Goal: Check status: Check status

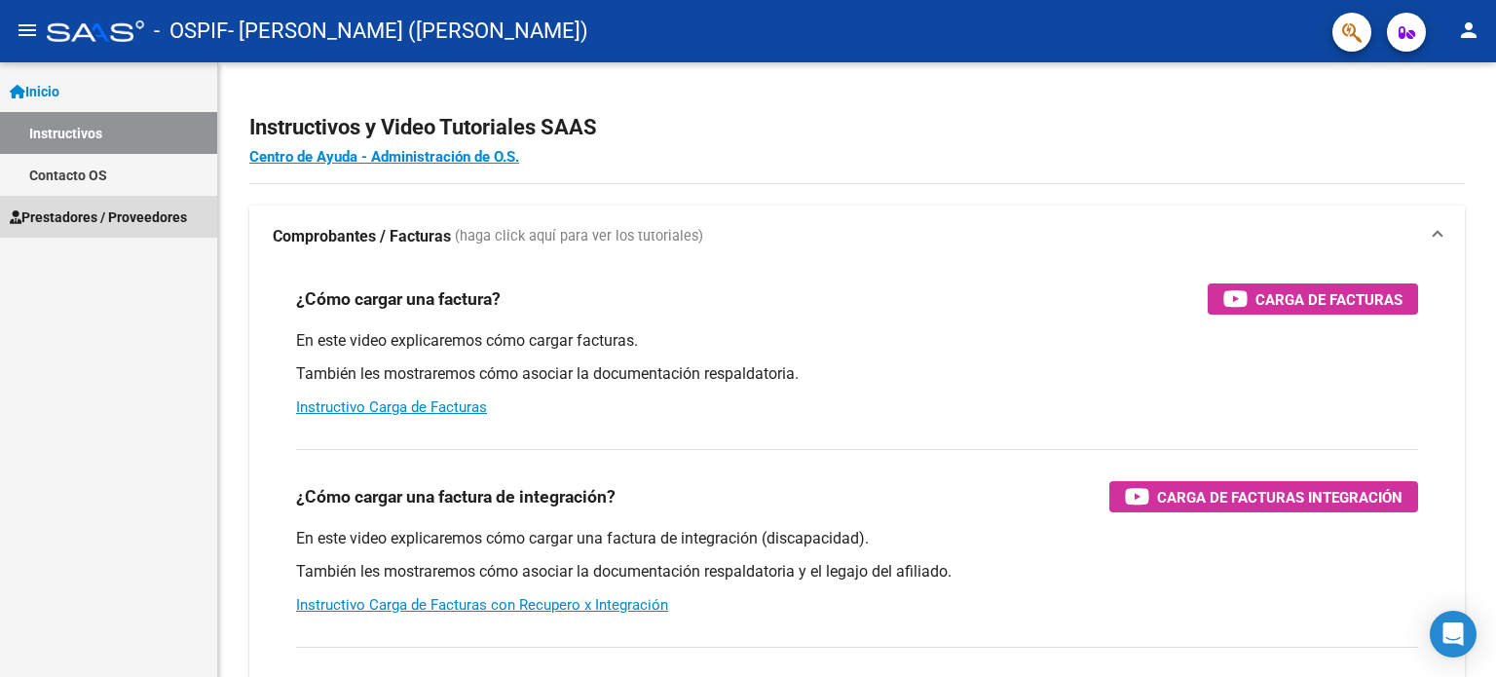
click at [100, 212] on span "Prestadores / Proveedores" at bounding box center [98, 217] width 177 height 21
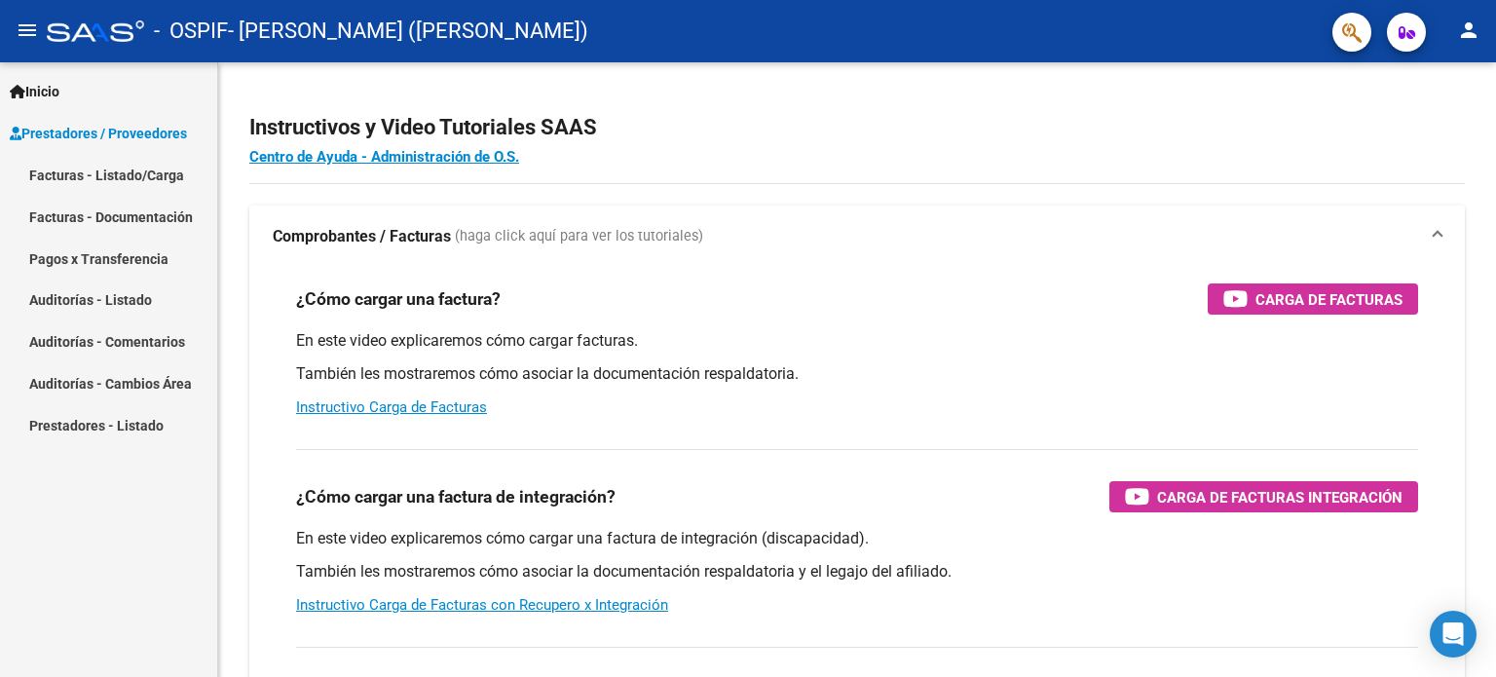
click at [134, 259] on link "Pagos x Transferencia" at bounding box center [108, 259] width 217 height 42
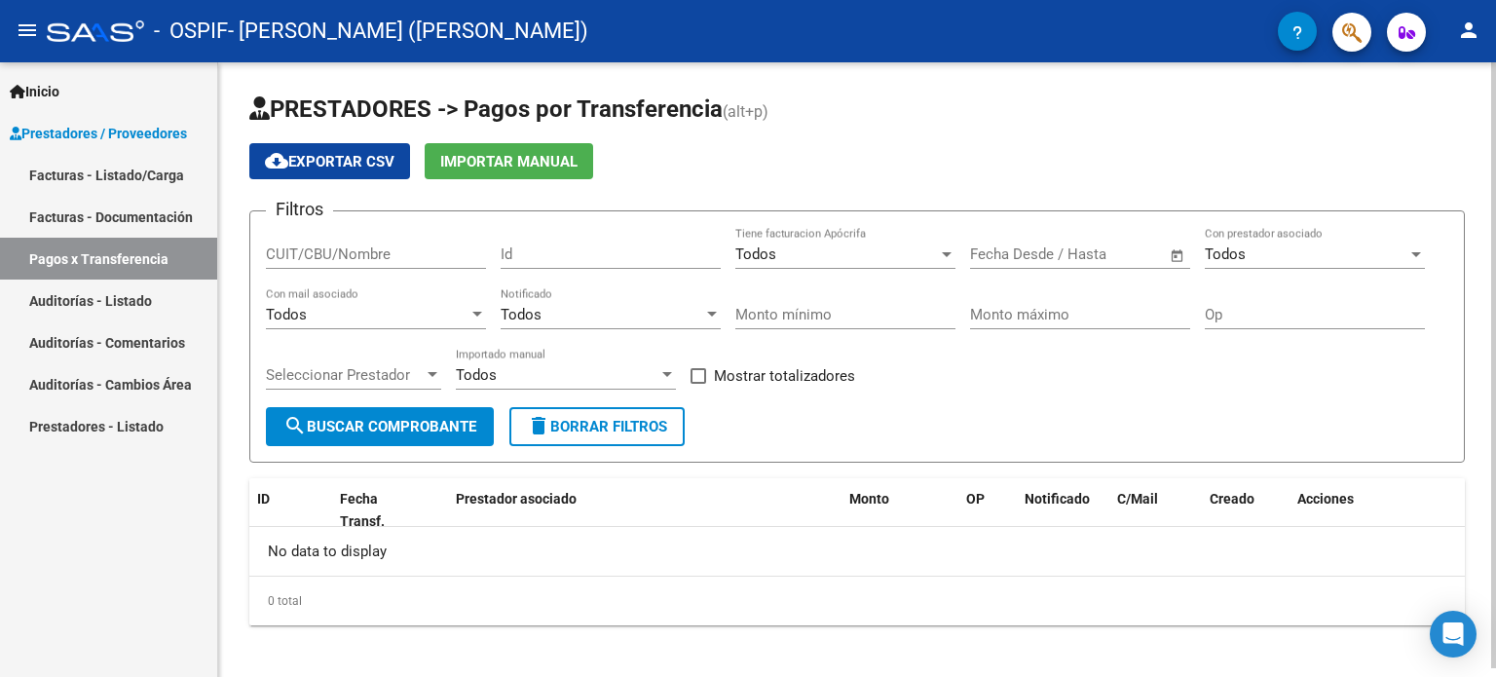
scroll to position [8, 0]
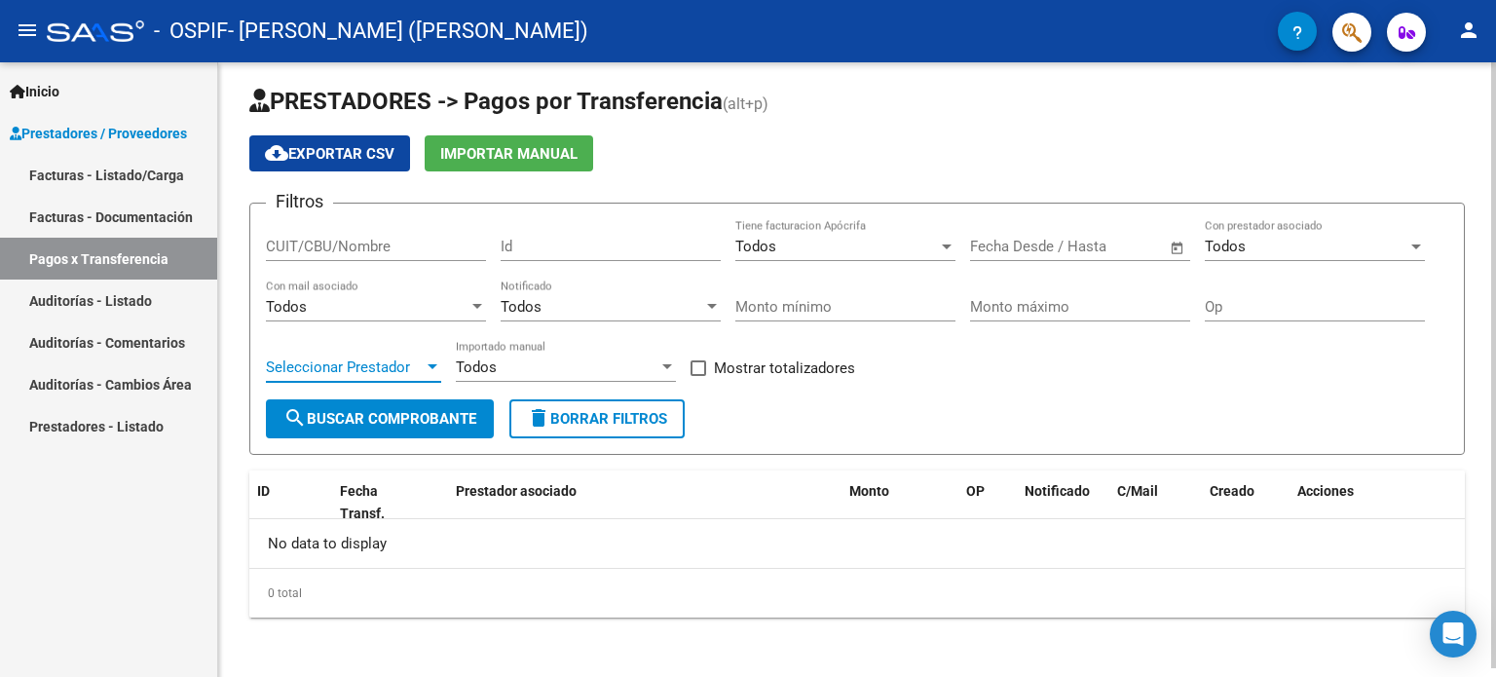
click at [360, 373] on div "Seleccionar Prestador Seleccionar Prestador" at bounding box center [353, 361] width 175 height 42
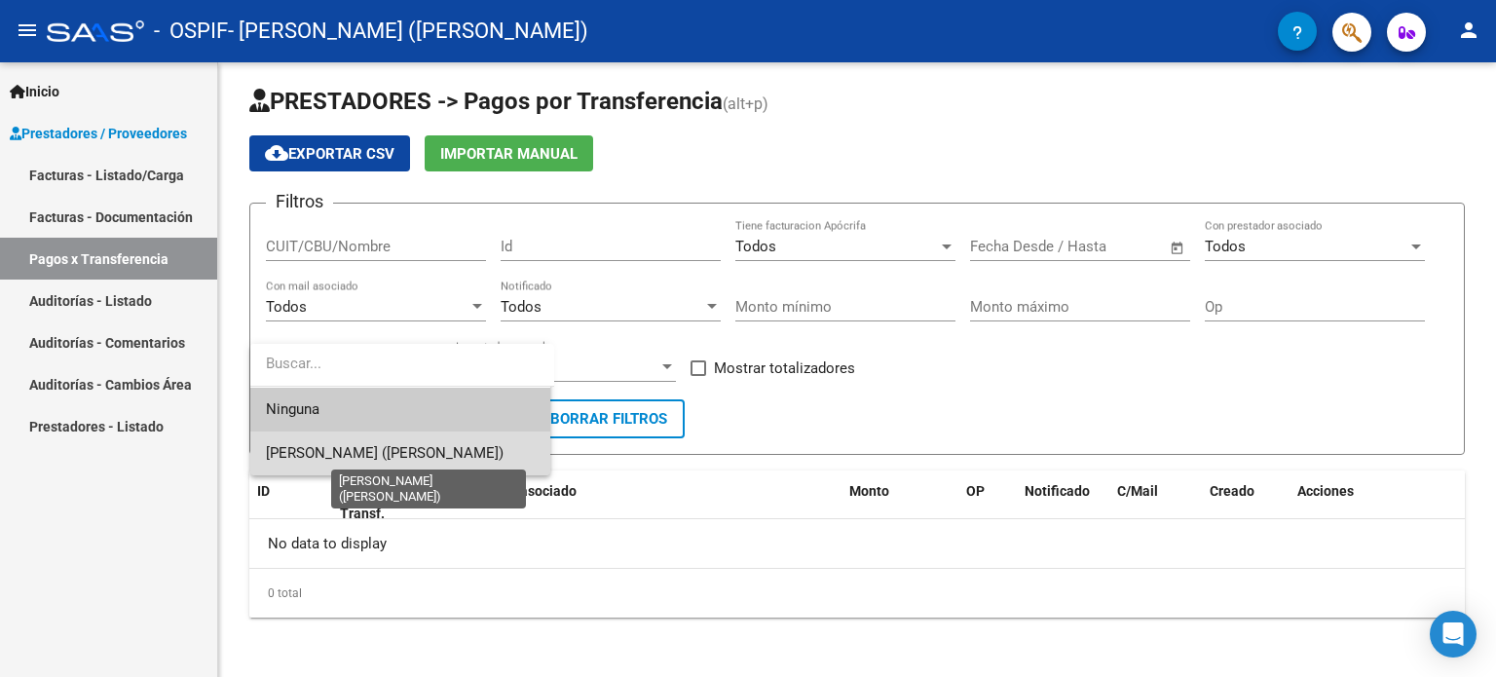
click at [391, 459] on span "[PERSON_NAME] ([PERSON_NAME])" at bounding box center [385, 453] width 238 height 18
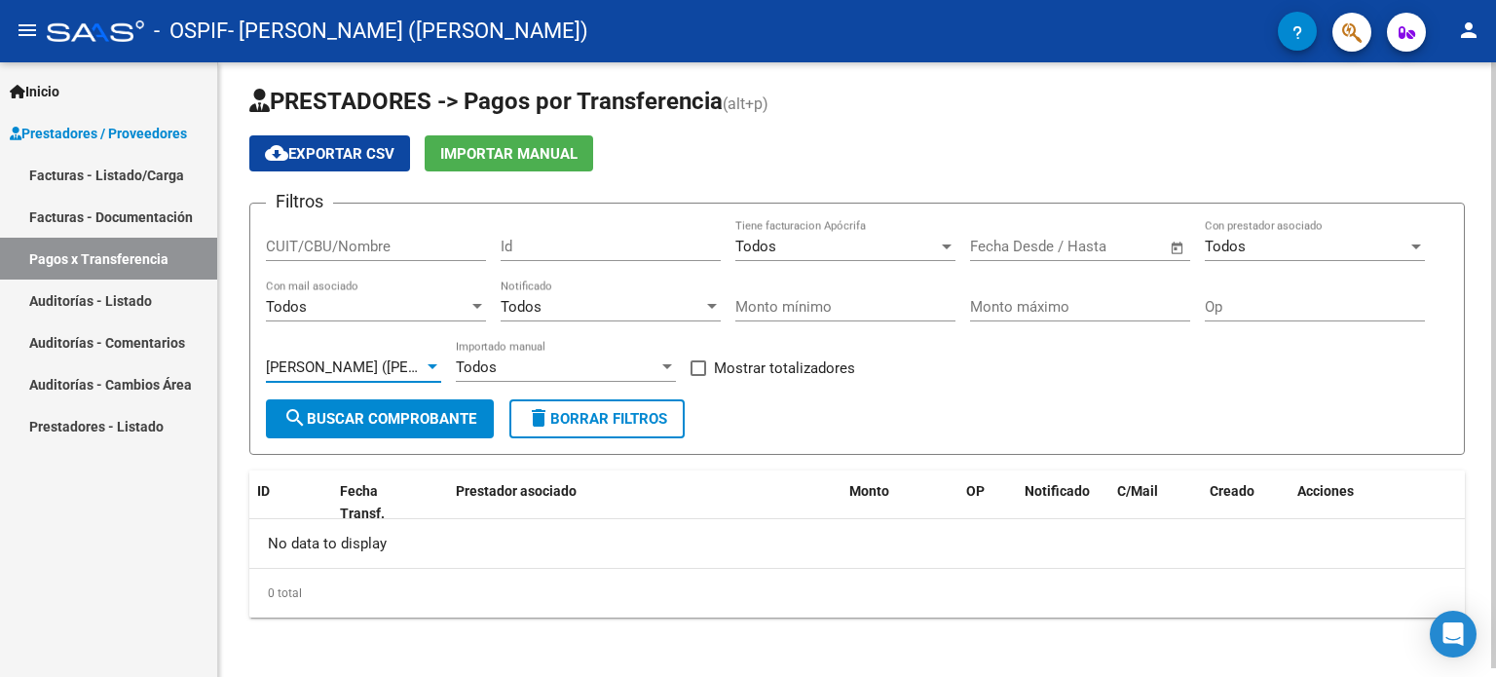
click at [390, 428] on button "search Buscar Comprobante" at bounding box center [380, 418] width 228 height 39
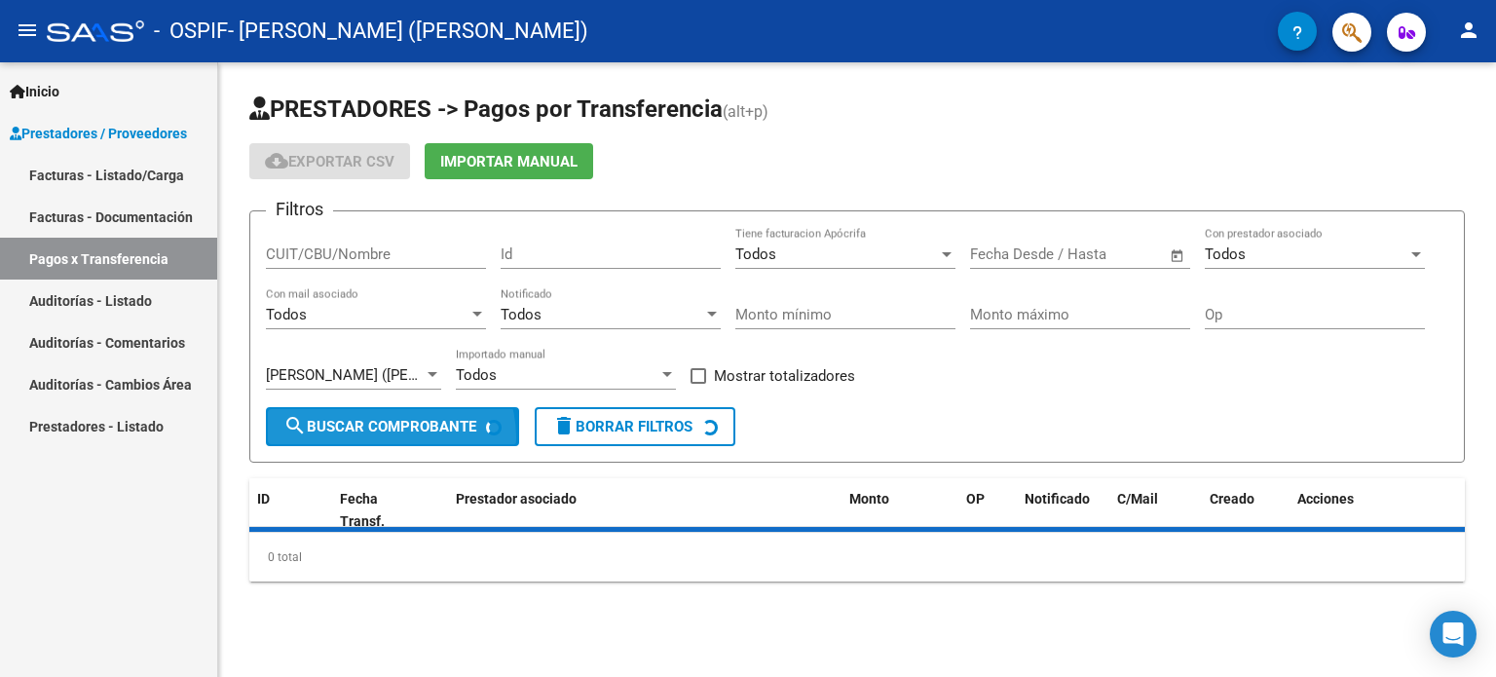
scroll to position [0, 0]
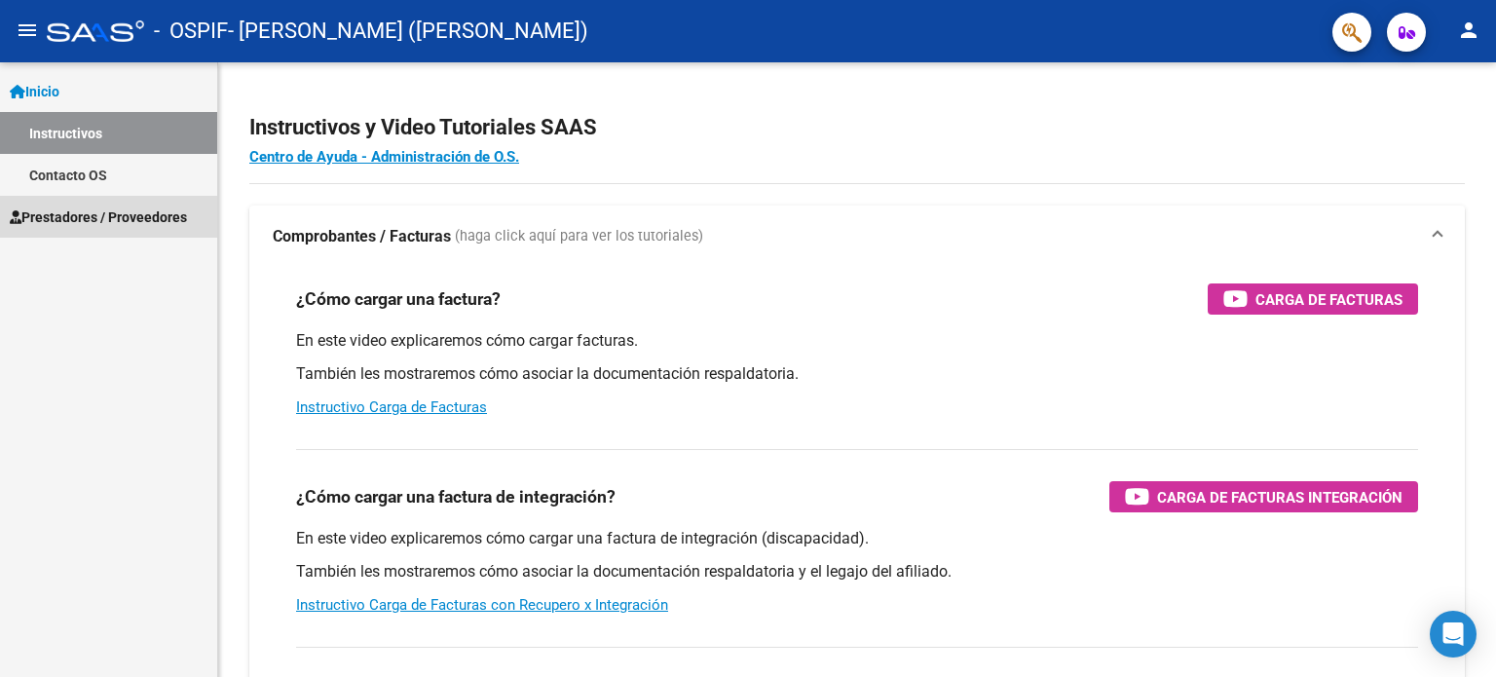
click at [141, 224] on span "Prestadores / Proveedores" at bounding box center [98, 217] width 177 height 21
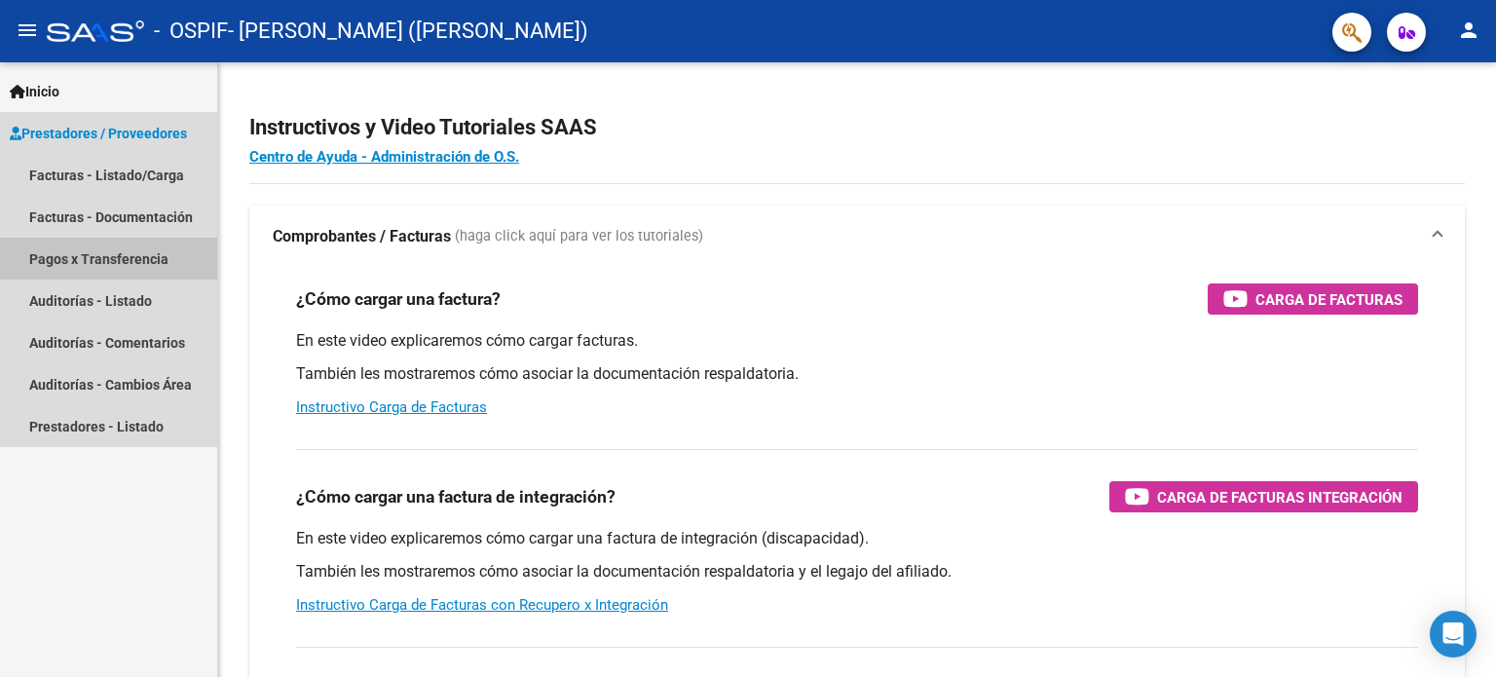
click at [143, 260] on link "Pagos x Transferencia" at bounding box center [108, 259] width 217 height 42
